Goal: Task Accomplishment & Management: Manage account settings

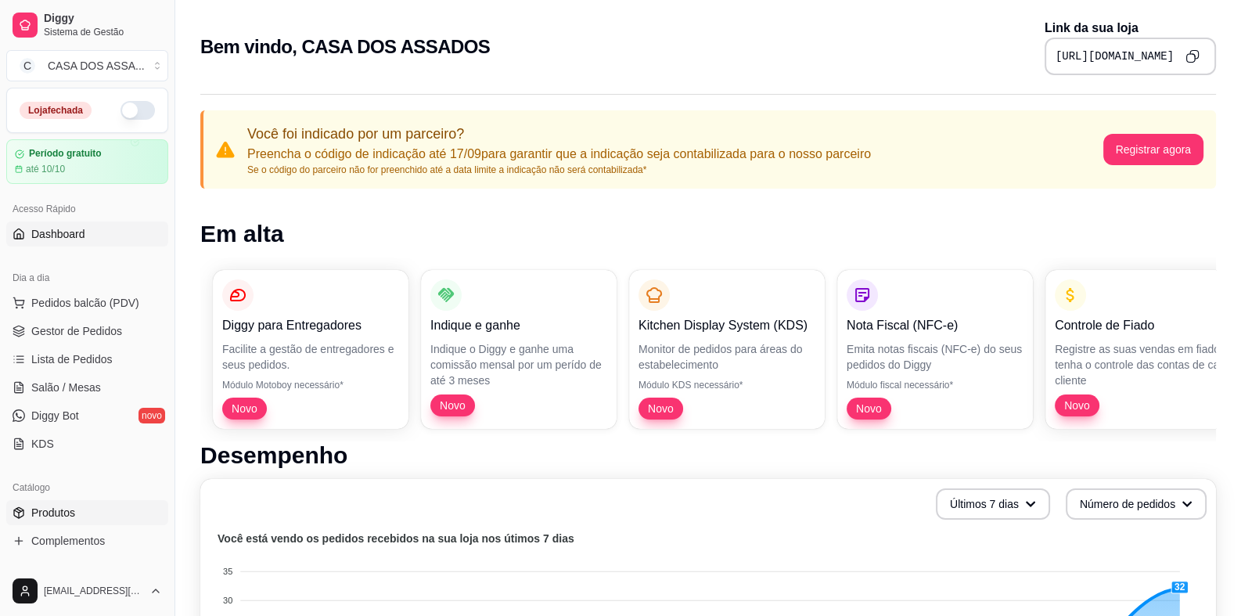
click at [77, 517] on link "Produtos" at bounding box center [87, 512] width 162 height 25
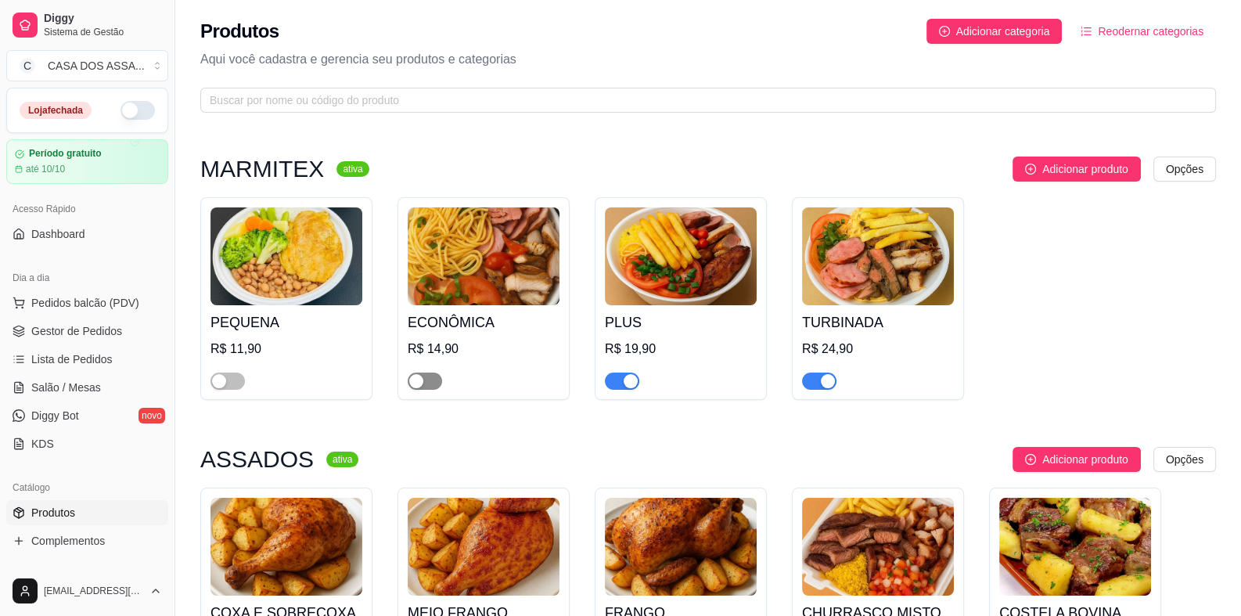
click at [424, 378] on span "button" at bounding box center [425, 381] width 34 height 17
click at [460, 306] on div "ECONÔMICA R$ 14,90" at bounding box center [484, 347] width 152 height 85
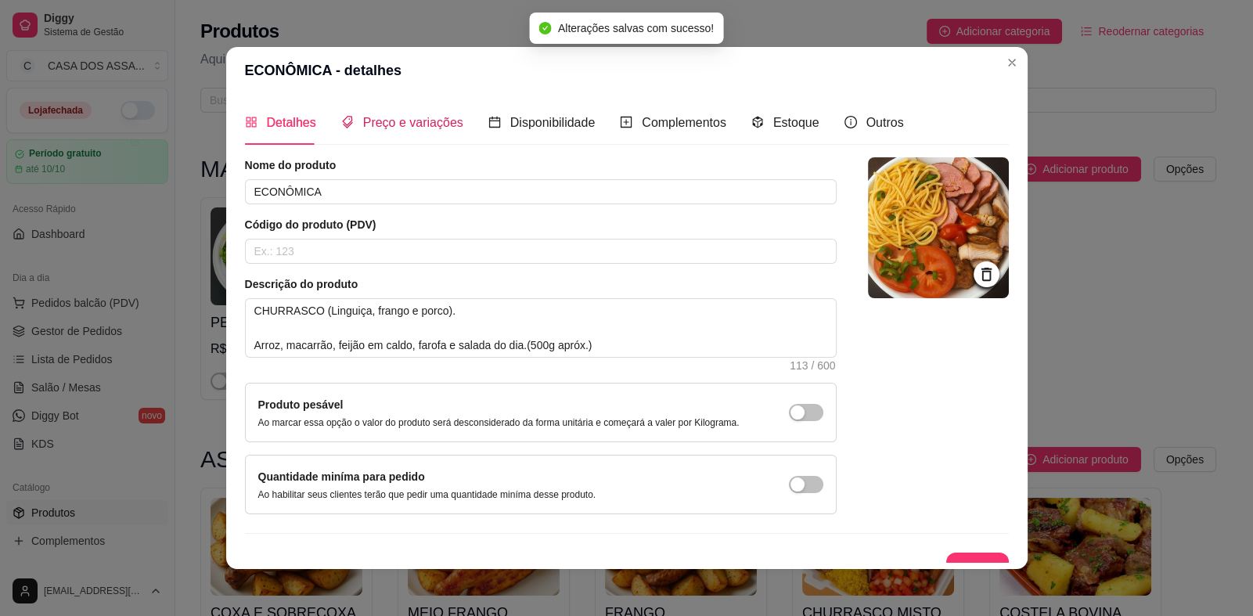
click at [387, 118] on span "Preço e variações" at bounding box center [413, 122] width 100 height 13
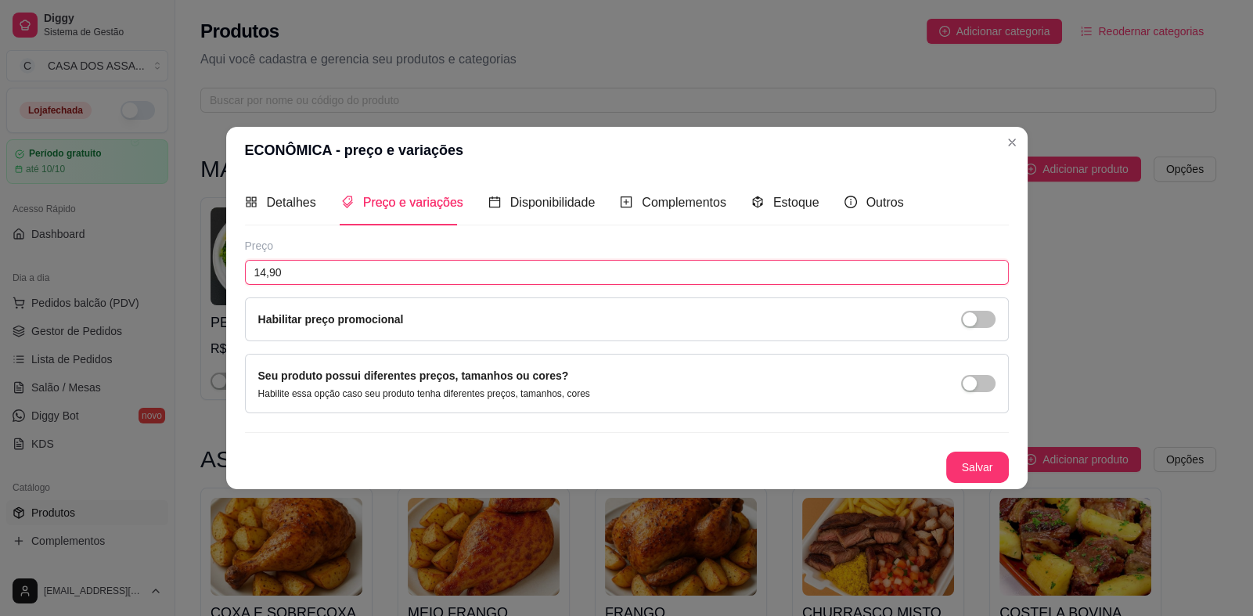
click at [266, 273] on input "14,90" at bounding box center [627, 272] width 764 height 25
type input "15,90"
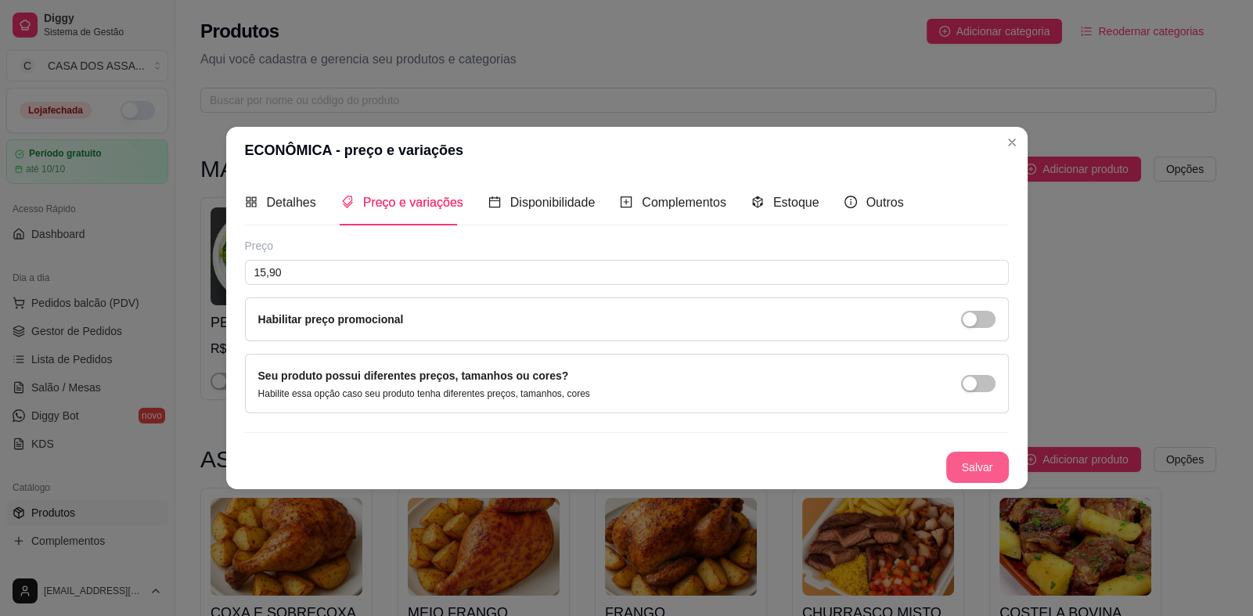
click at [960, 467] on button "Salvar" at bounding box center [977, 467] width 63 height 31
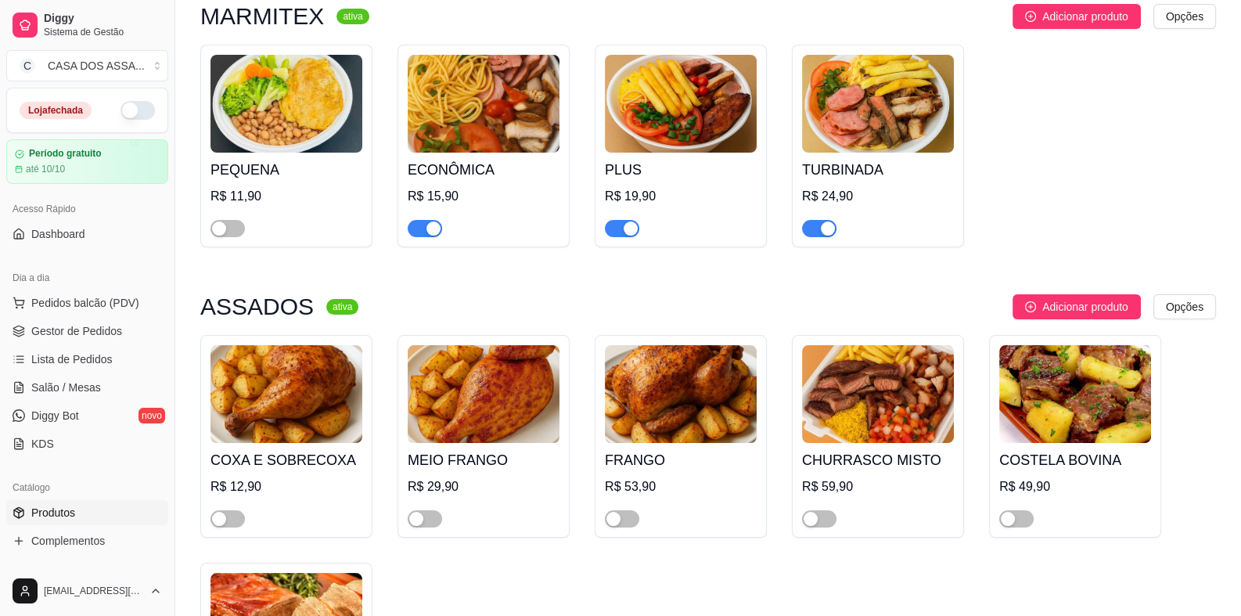
scroll to position [156, 0]
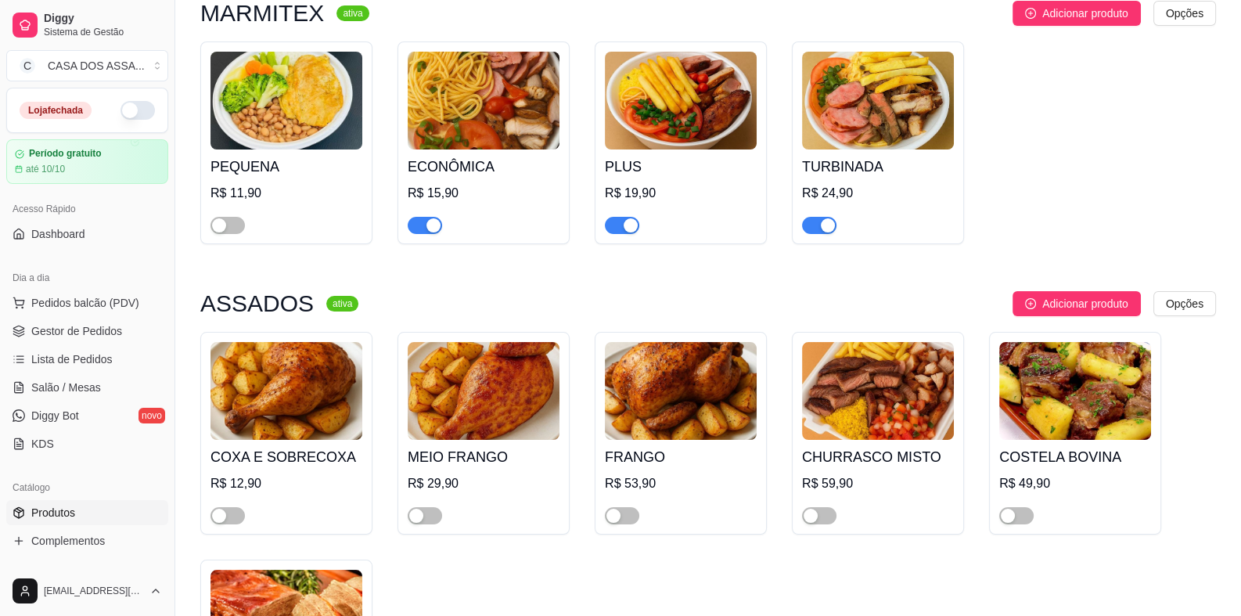
drag, startPoint x: 503, startPoint y: 290, endPoint x: 492, endPoint y: 296, distance: 12.3
click at [503, 291] on div "Adicionar produto Opções" at bounding box center [793, 303] width 845 height 25
click at [237, 517] on span "button" at bounding box center [228, 515] width 34 height 17
click at [433, 524] on span "button" at bounding box center [425, 515] width 34 height 17
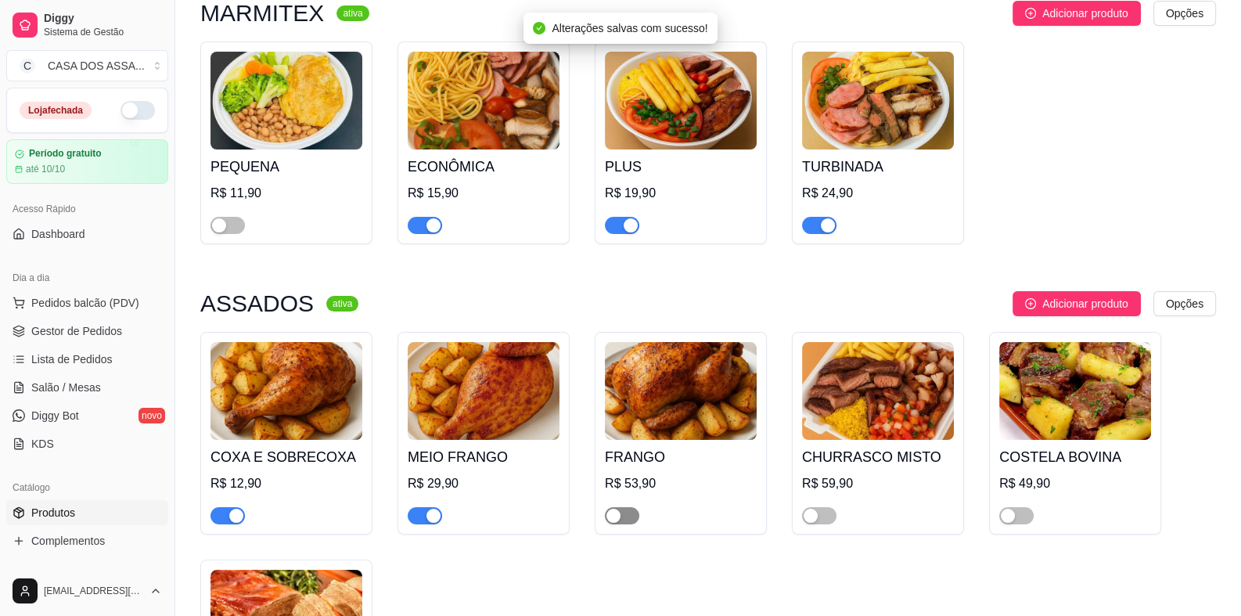
click at [636, 517] on span "button" at bounding box center [622, 515] width 34 height 17
click at [834, 511] on span "button" at bounding box center [819, 515] width 34 height 17
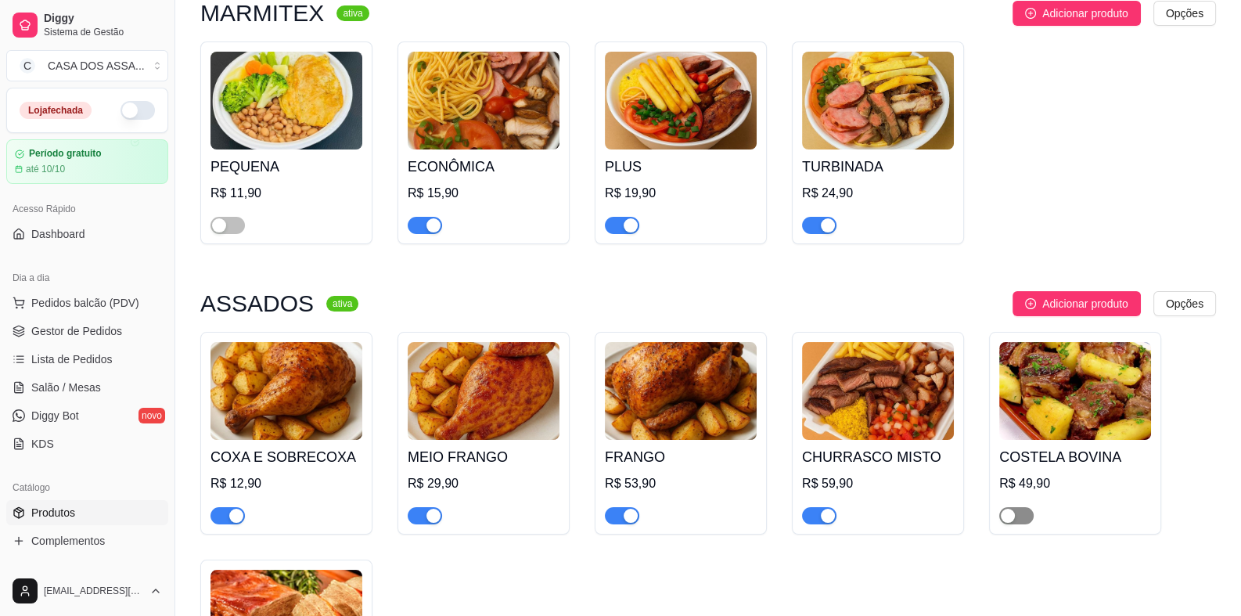
click at [1023, 520] on span "button" at bounding box center [1017, 515] width 34 height 17
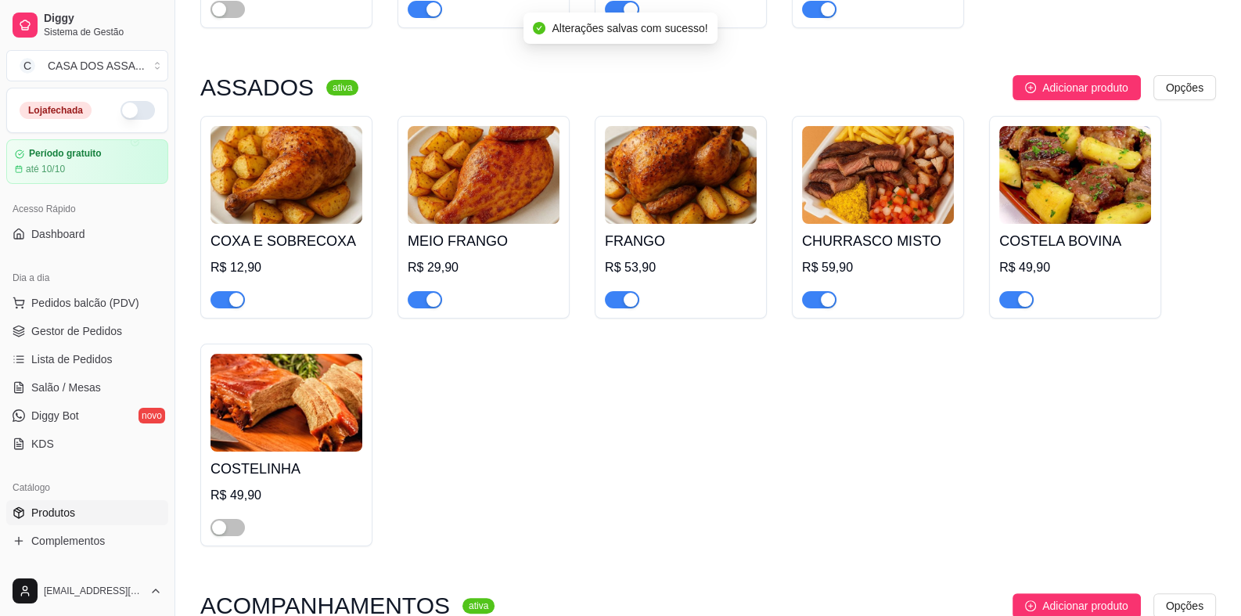
scroll to position [391, 0]
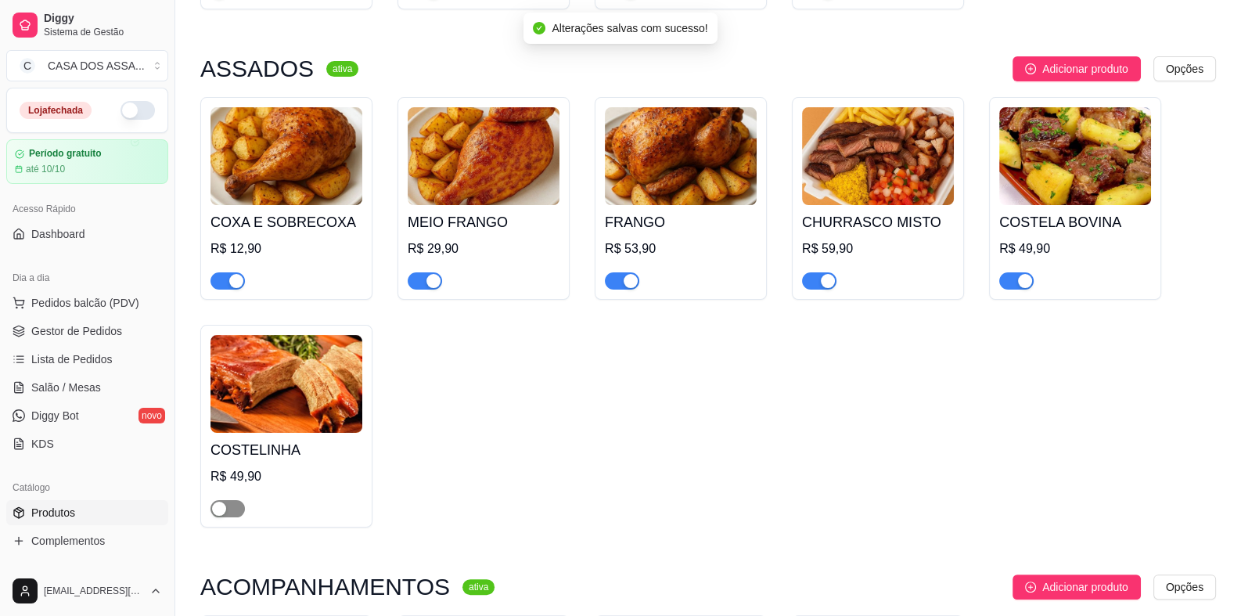
click at [229, 507] on span "button" at bounding box center [228, 508] width 34 height 17
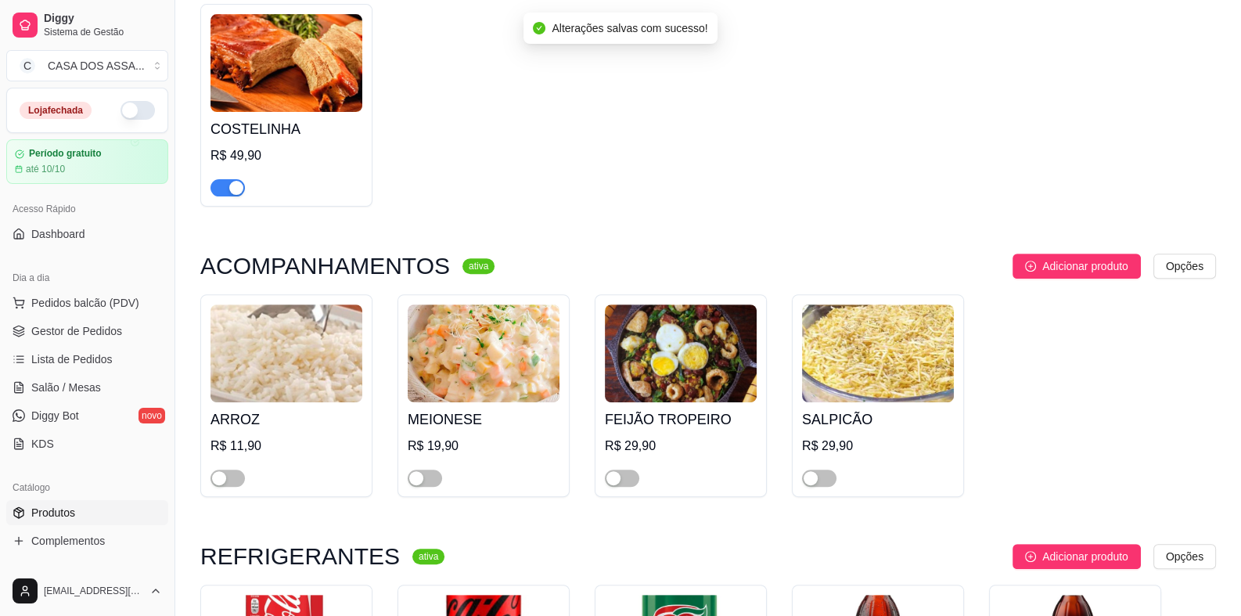
scroll to position [782, 0]
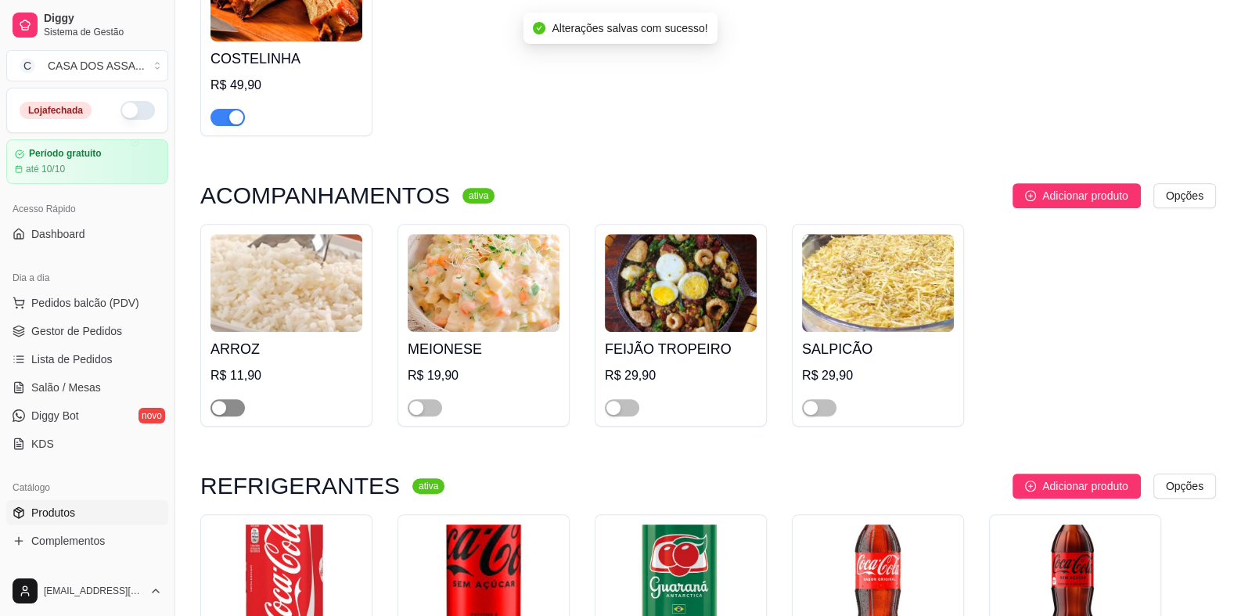
click at [235, 409] on span "button" at bounding box center [228, 407] width 34 height 17
click at [435, 410] on span "button" at bounding box center [425, 407] width 34 height 17
click at [632, 413] on span "button" at bounding box center [622, 407] width 34 height 17
click at [827, 413] on span "button" at bounding box center [819, 407] width 34 height 17
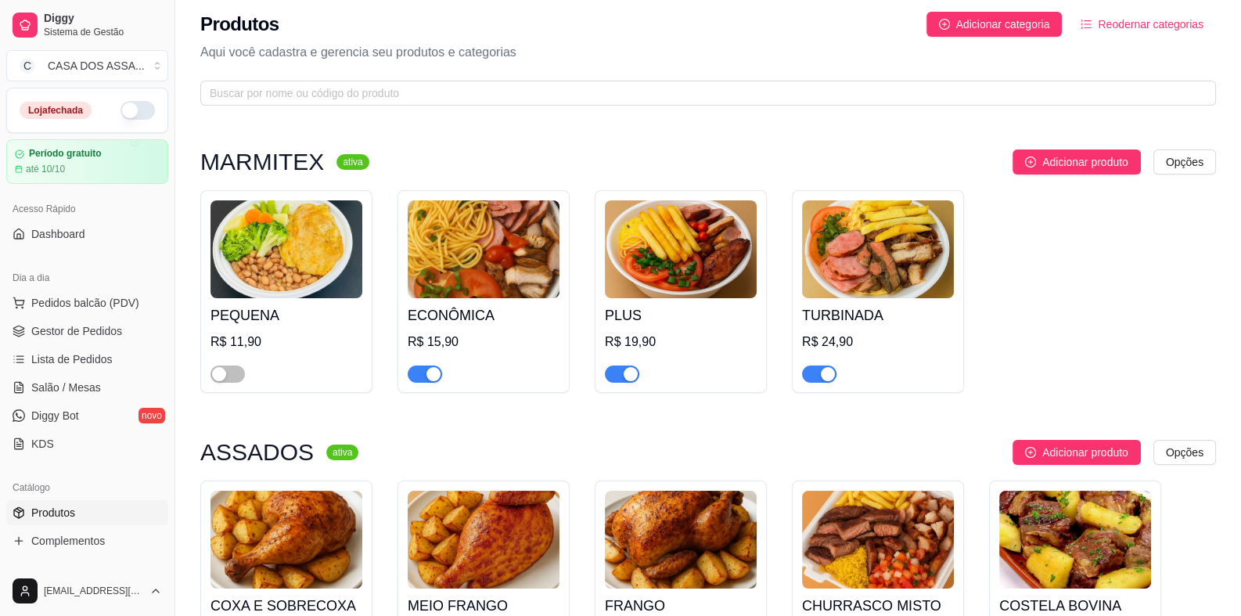
scroll to position [0, 0]
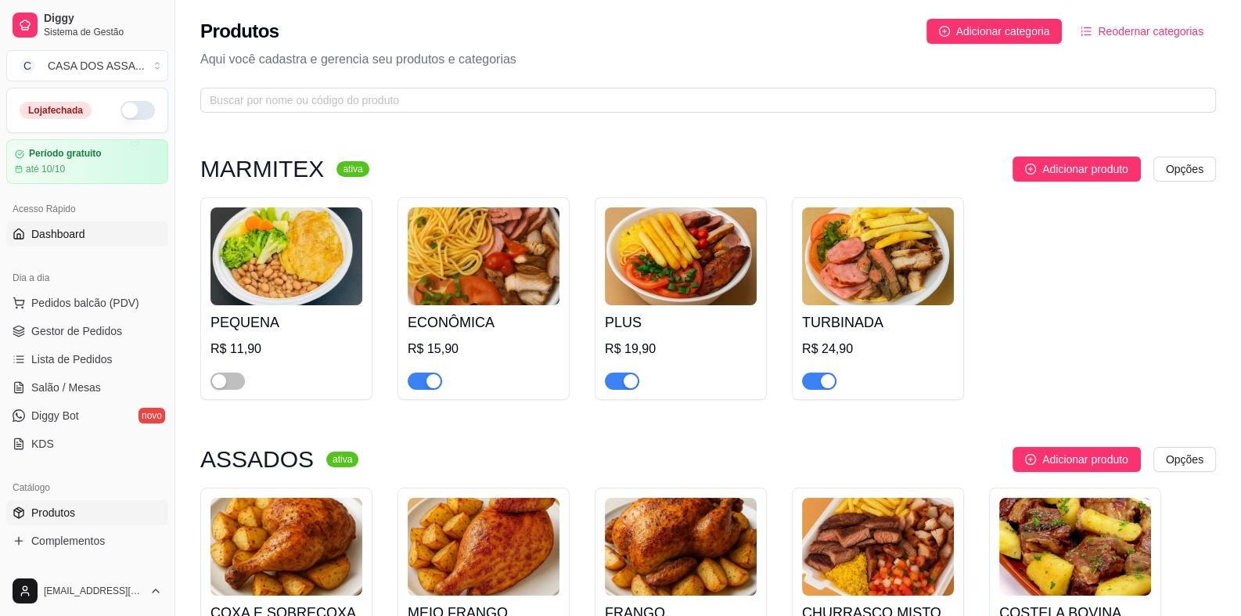
click at [94, 234] on link "Dashboard" at bounding box center [87, 234] width 162 height 25
